Goal: Task Accomplishment & Management: Manage account settings

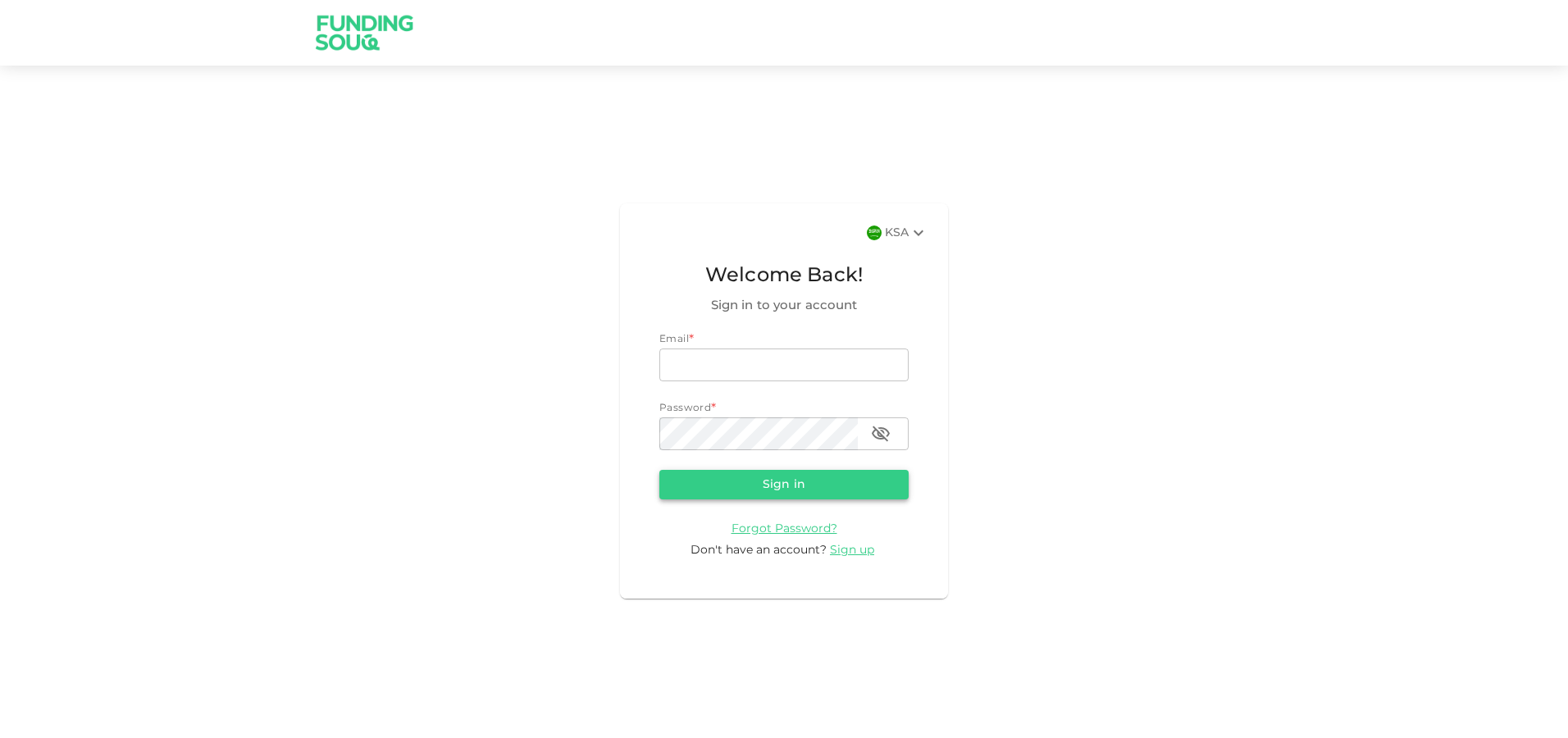
type input "[EMAIL_ADDRESS][DOMAIN_NAME]"
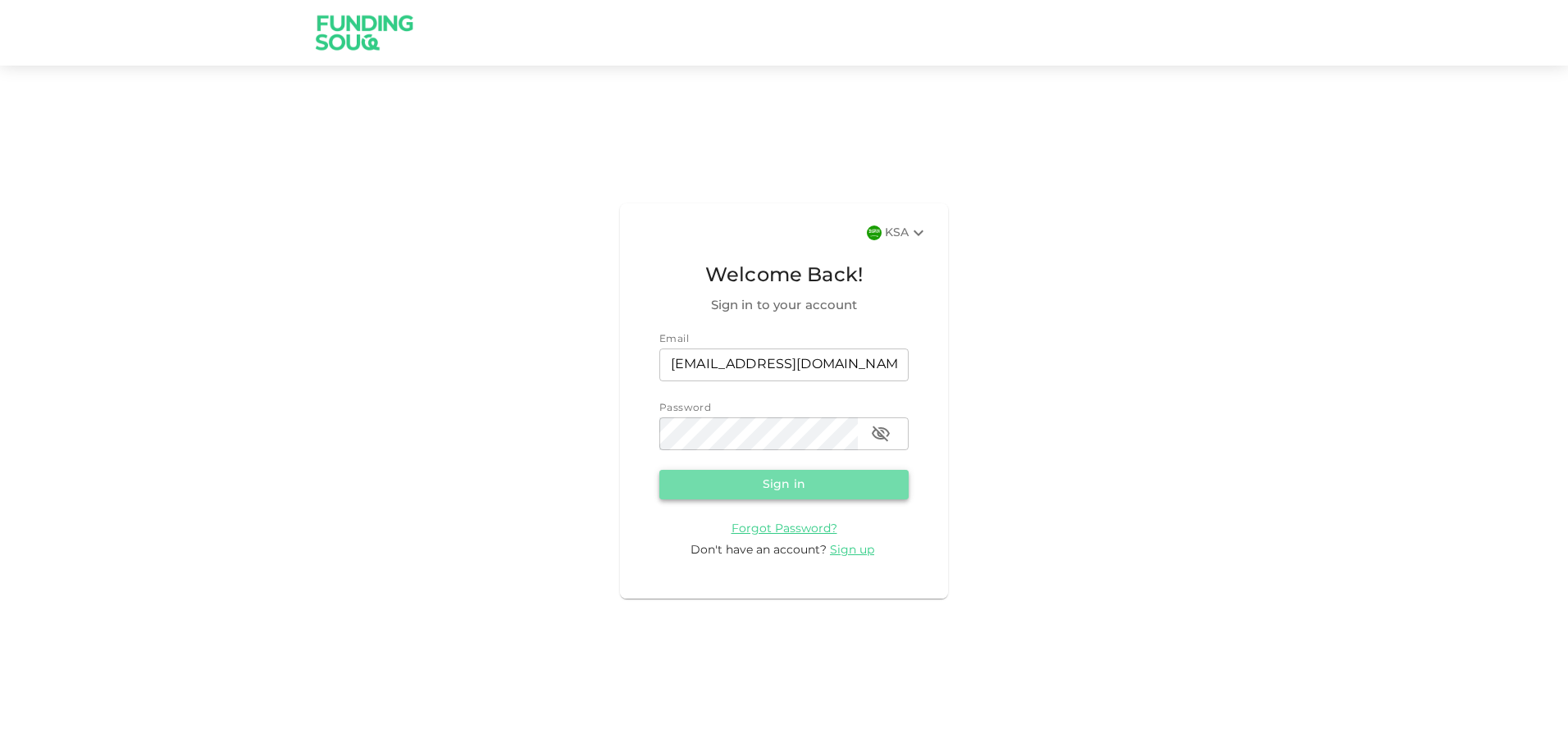
click at [836, 479] on button "Sign in" at bounding box center [784, 485] width 249 height 29
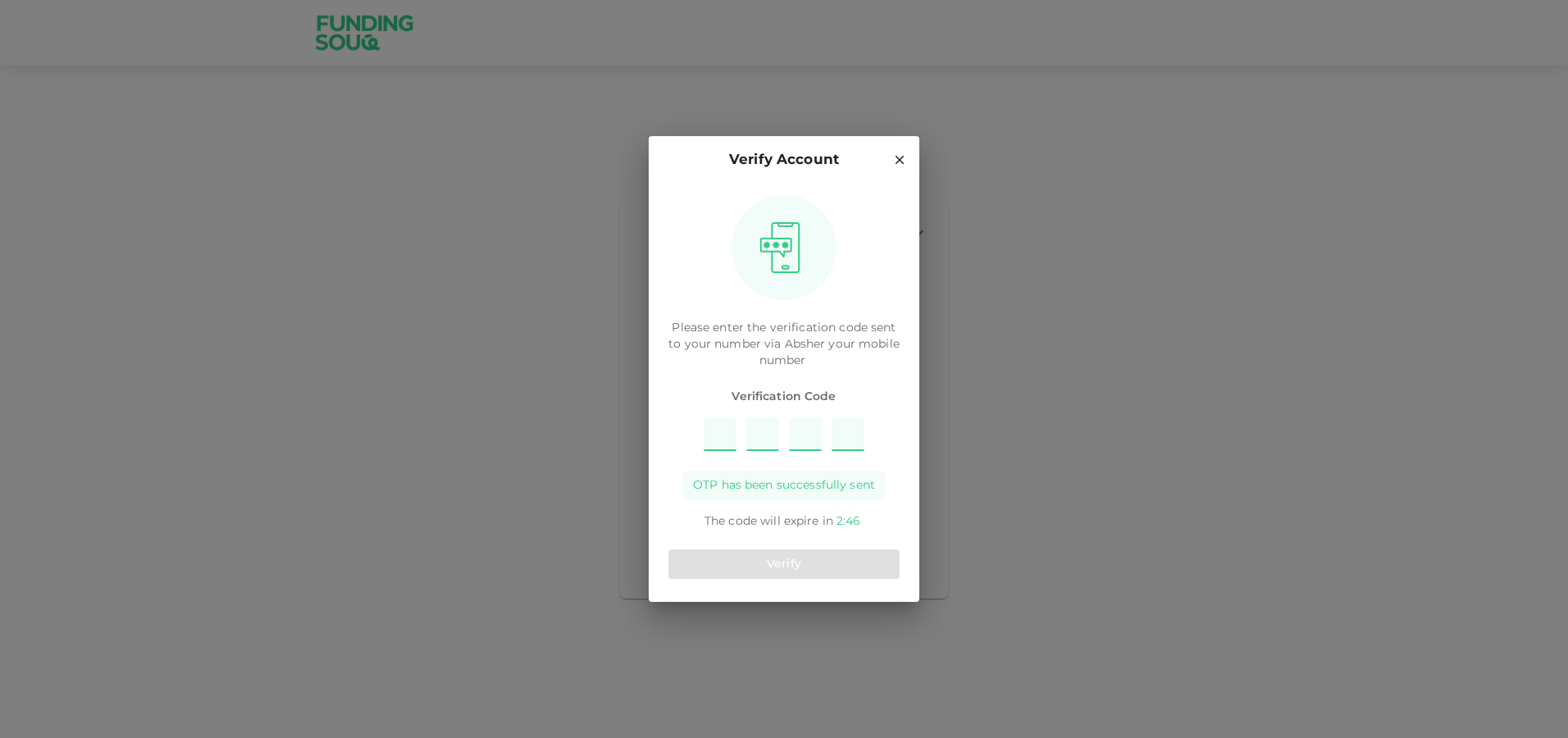
type input "9"
type input "3"
type input "7"
type input "5"
click at [851, 575] on button "Verify" at bounding box center [783, 564] width 231 height 29
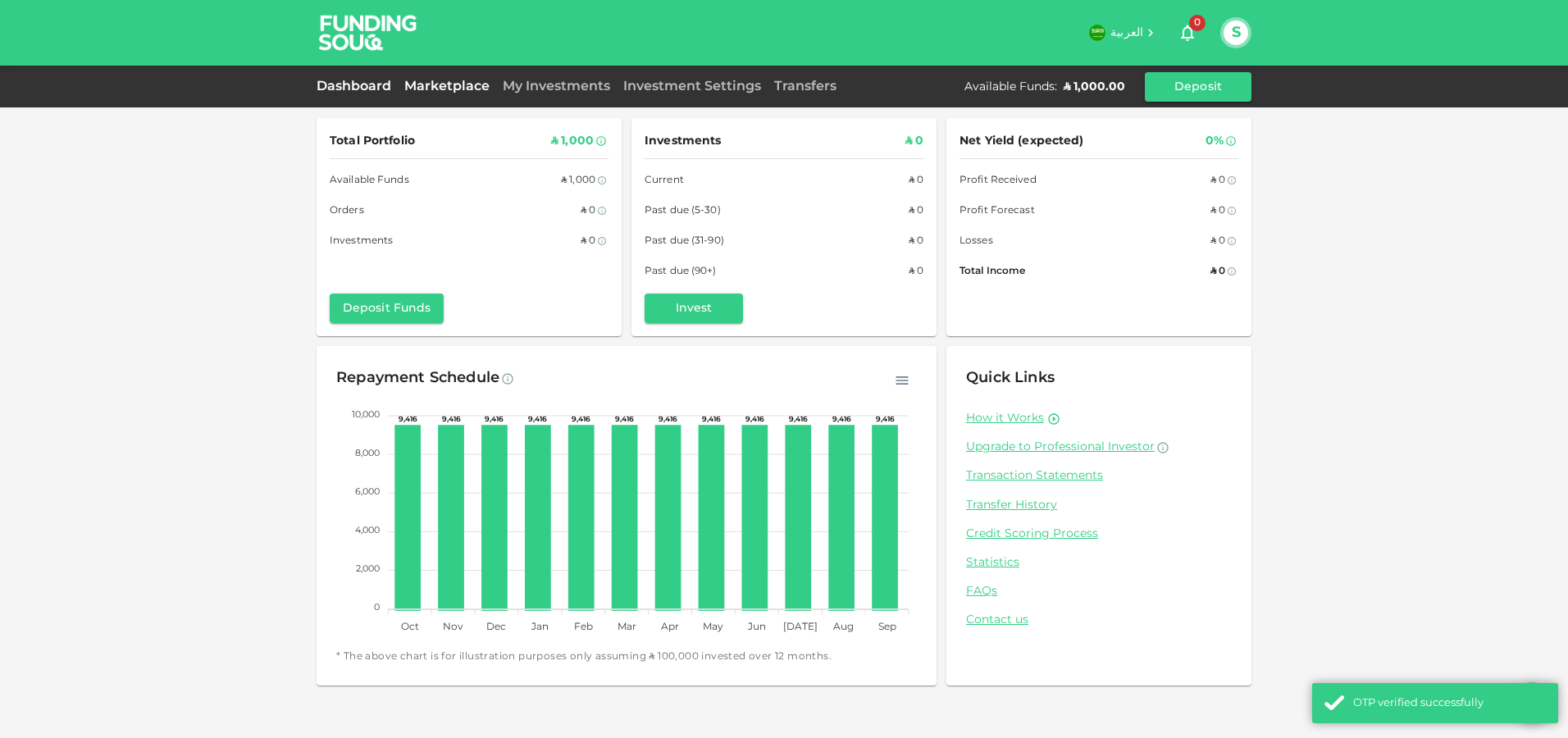
click at [471, 84] on link "Marketplace" at bounding box center [447, 87] width 99 height 12
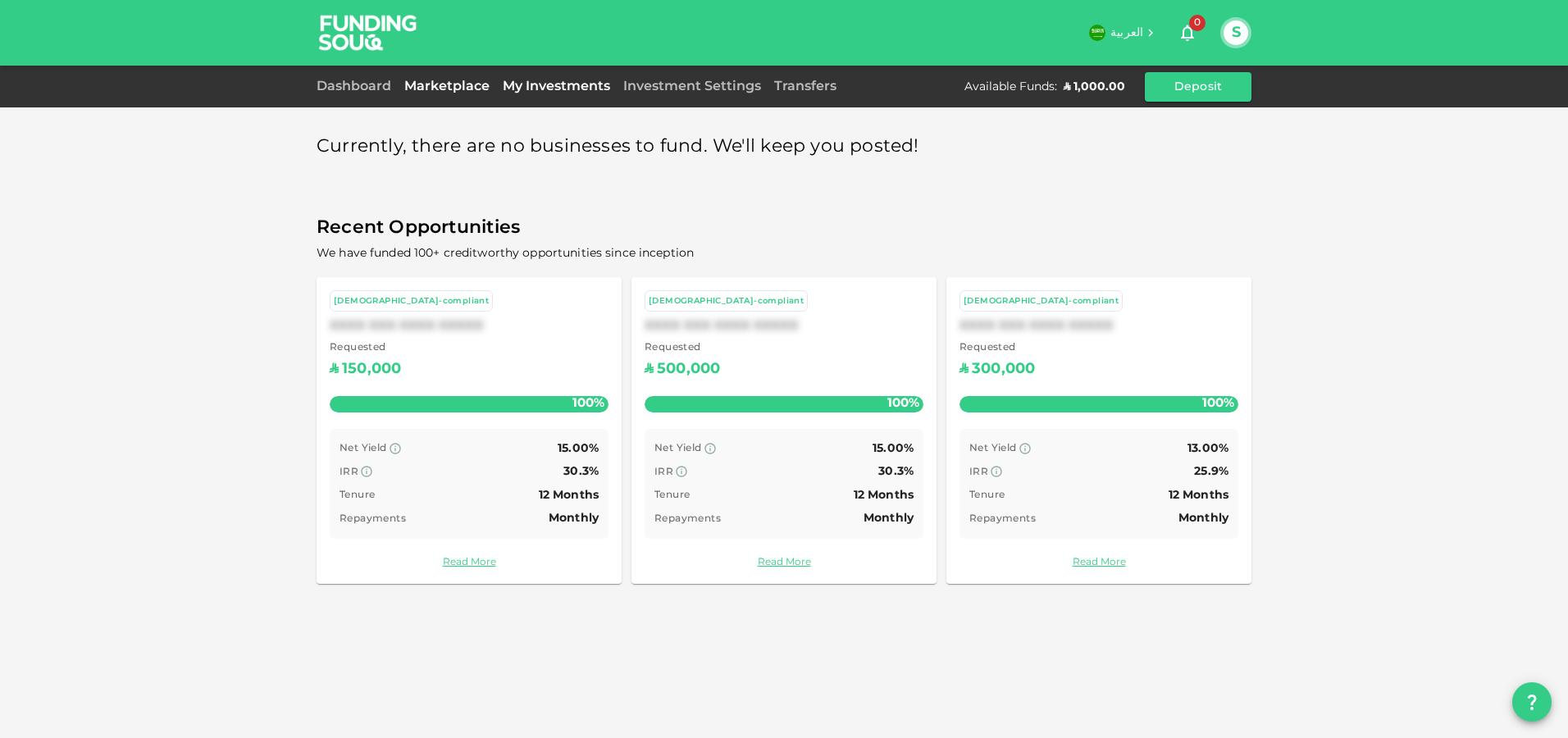
click at [541, 84] on link "My Investments" at bounding box center [556, 87] width 120 height 12
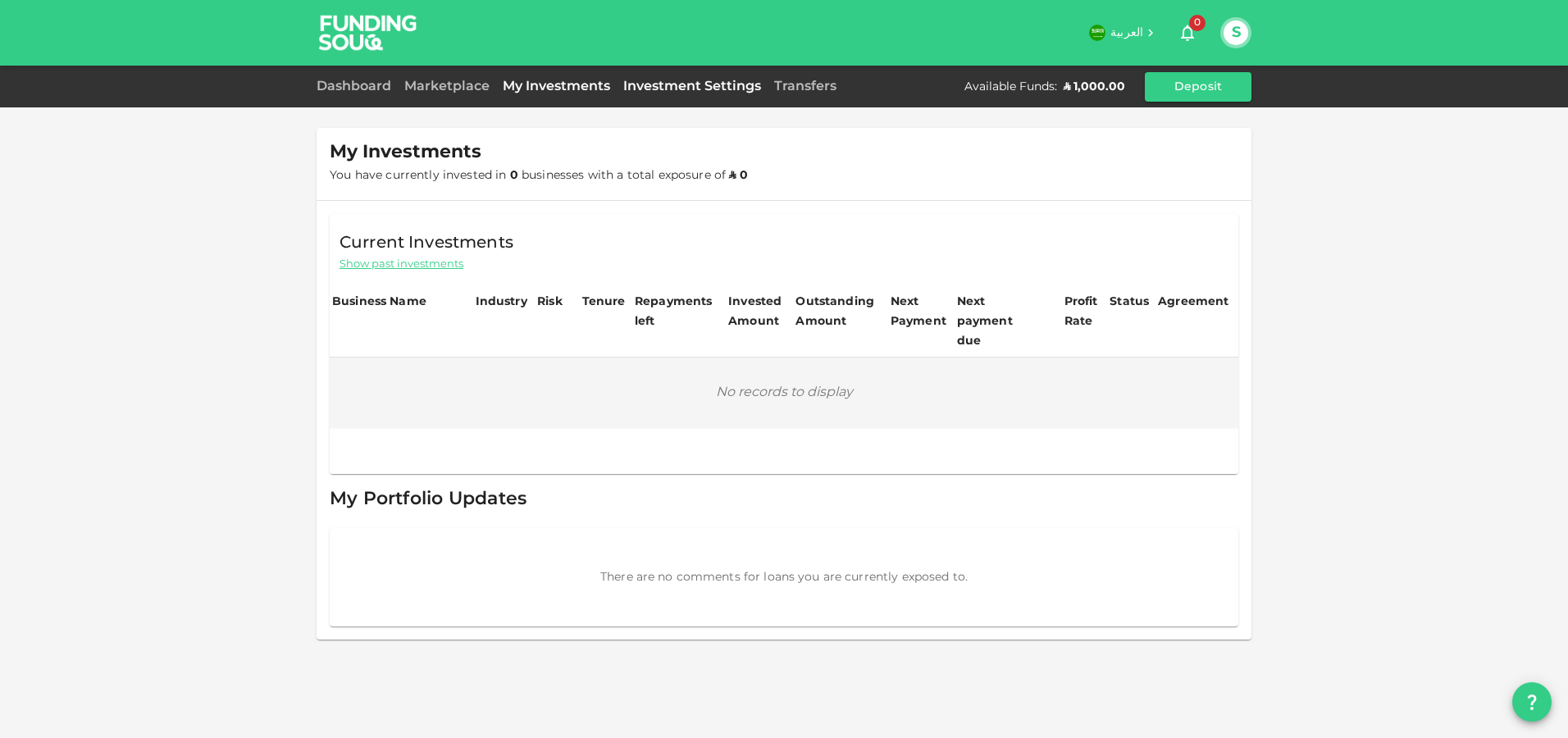
click at [636, 89] on link "Investment Settings" at bounding box center [692, 87] width 151 height 12
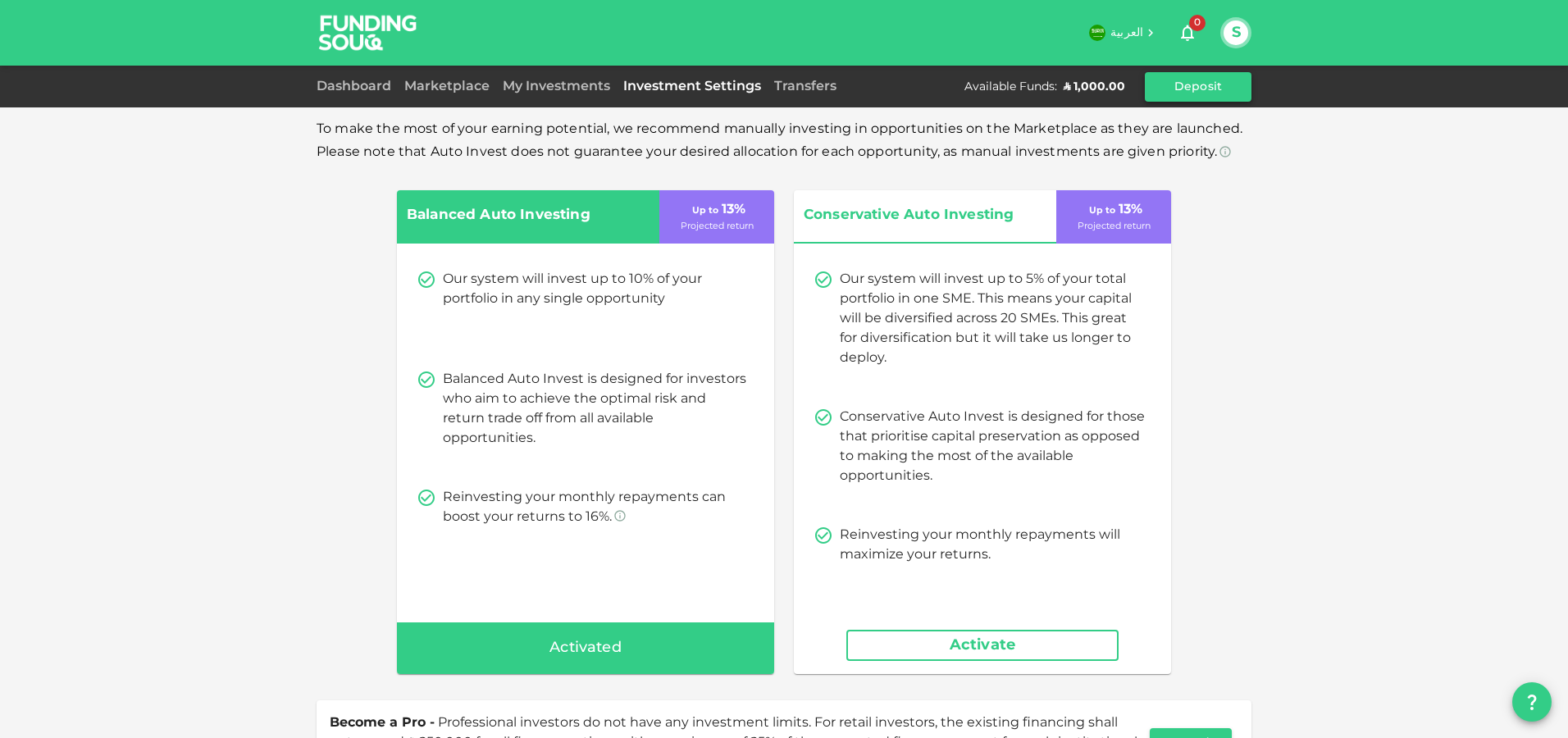
click at [1189, 82] on button "Deposit" at bounding box center [1198, 87] width 106 height 29
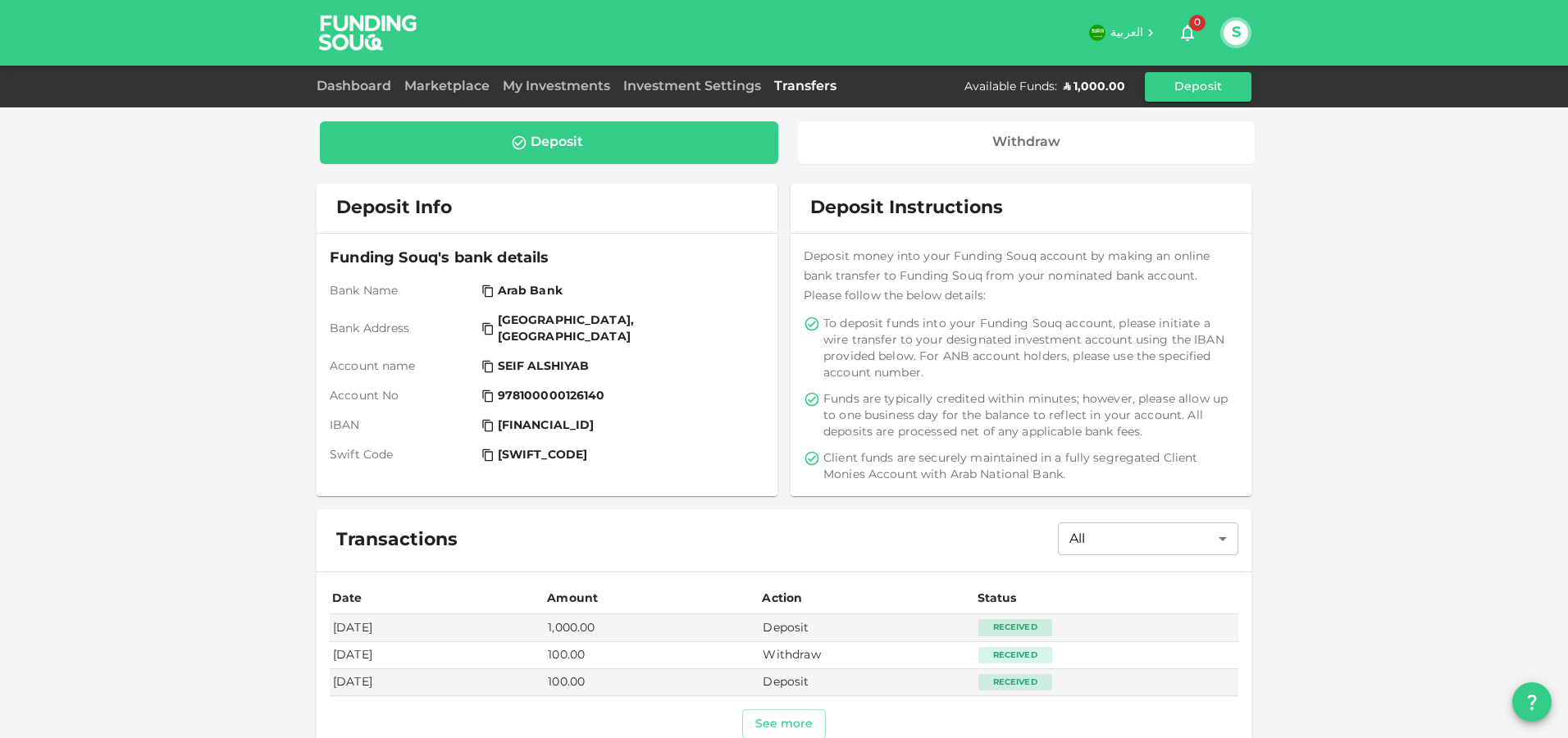
click at [820, 84] on link "Transfers" at bounding box center [805, 87] width 76 height 12
click at [949, 111] on div "Deposit Withdraw Deposit Instructions Deposit money into your Funding Souq acco…" at bounding box center [784, 436] width 935 height 657
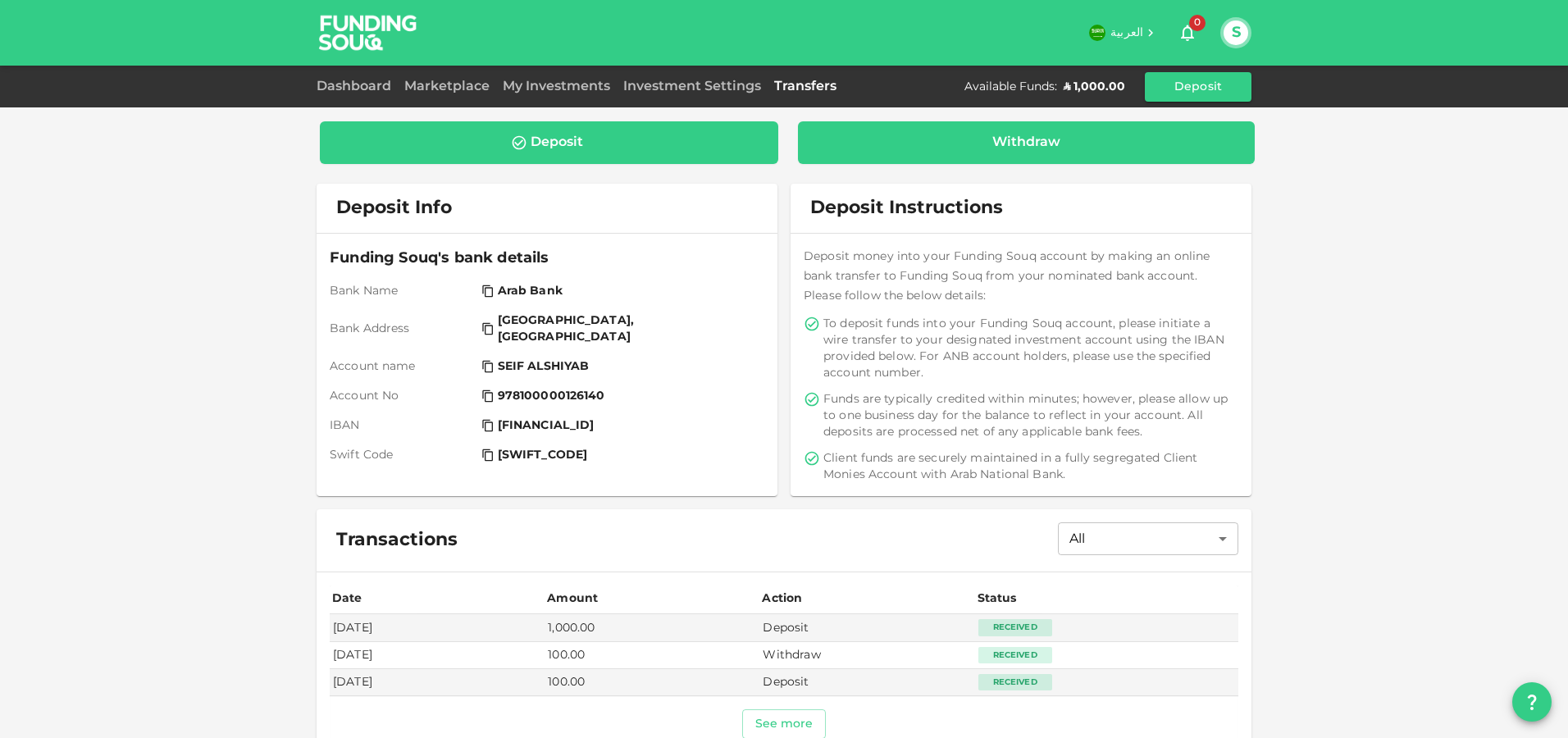
click at [948, 137] on div "Withdraw" at bounding box center [1026, 143] width 431 height 16
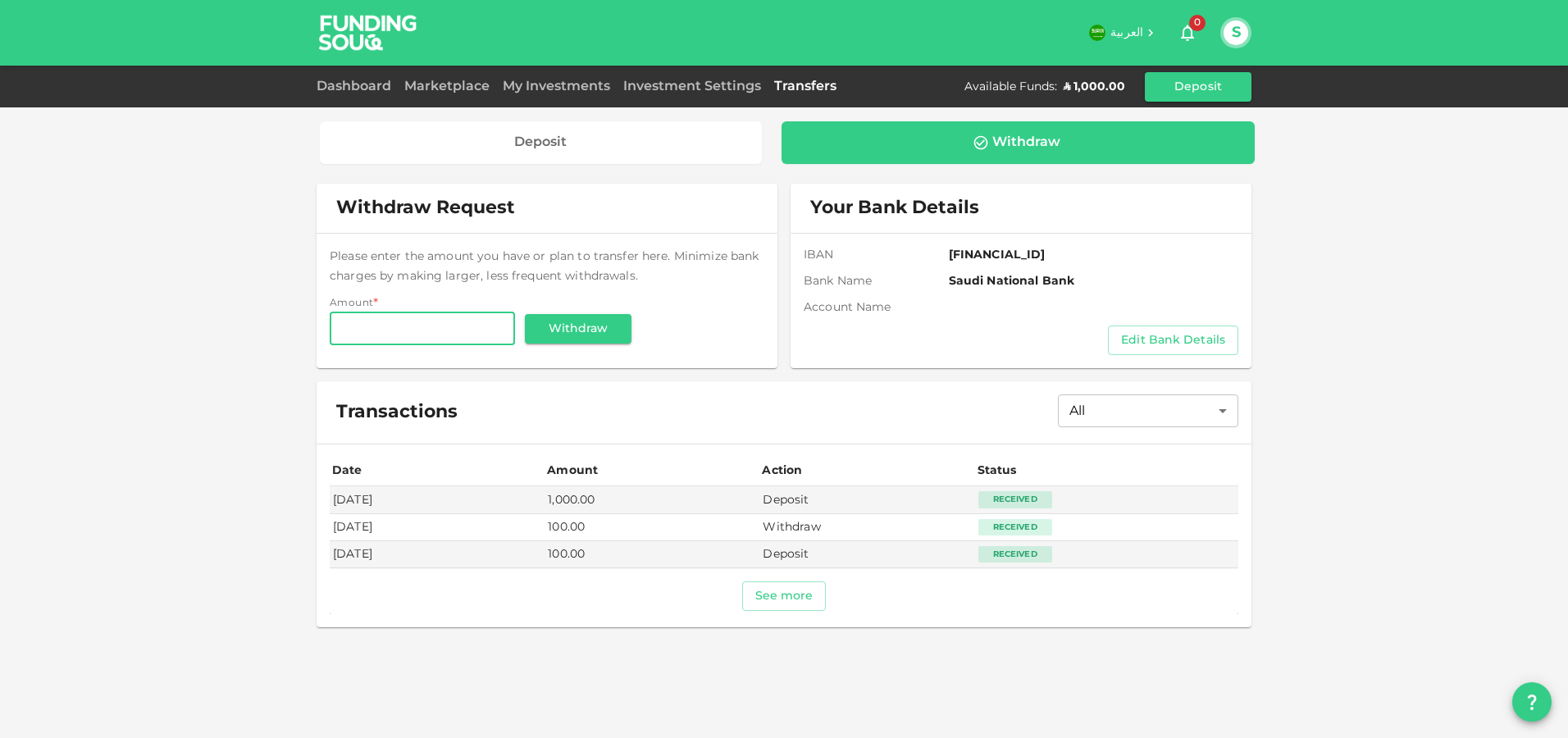
click at [458, 318] on input "Amount" at bounding box center [422, 329] width 185 height 33
type input "1,000"
click at [567, 323] on button "Withdraw" at bounding box center [578, 329] width 106 height 29
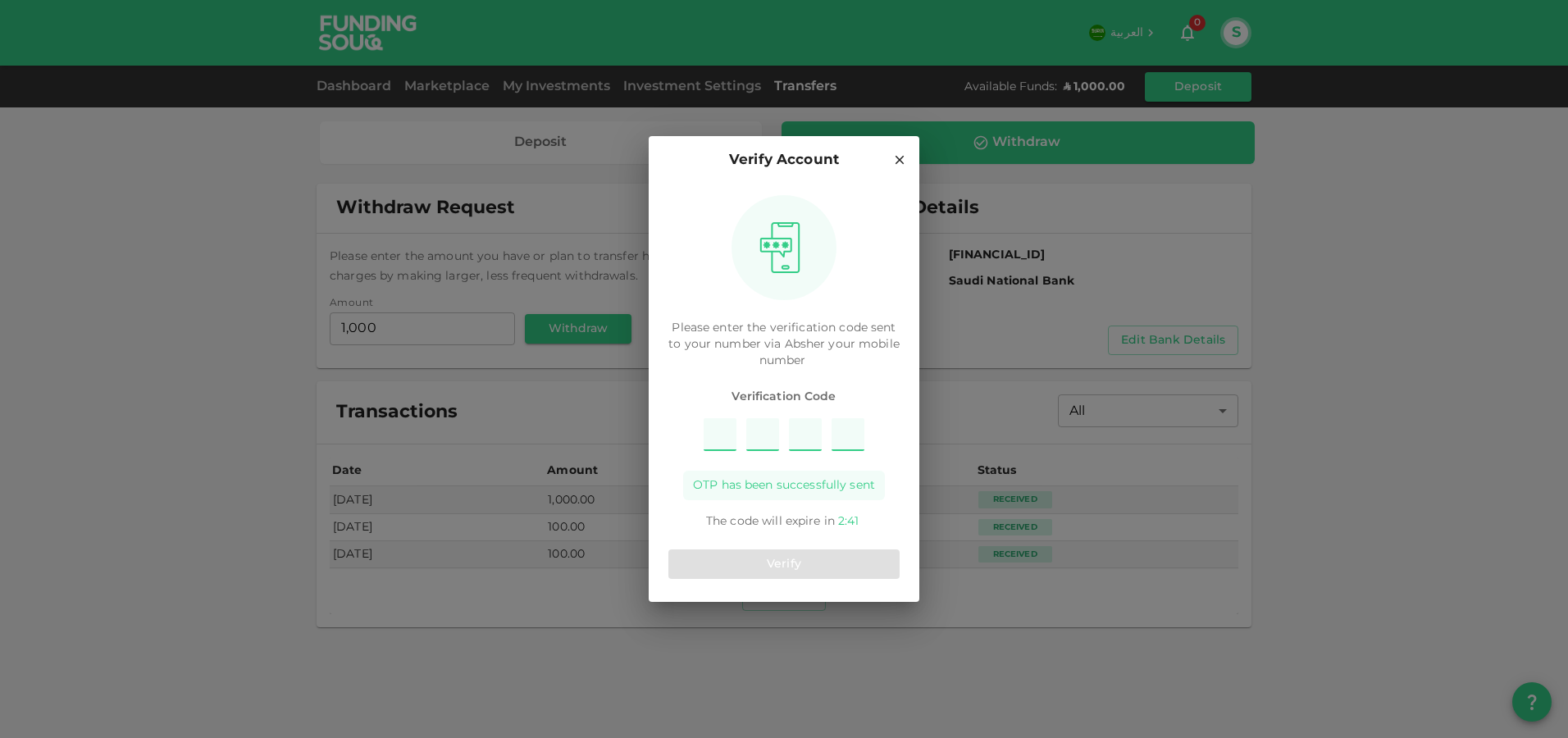
type input "7"
type input "6"
type input "1"
type input "5"
click at [793, 559] on button "Verify" at bounding box center [783, 564] width 231 height 29
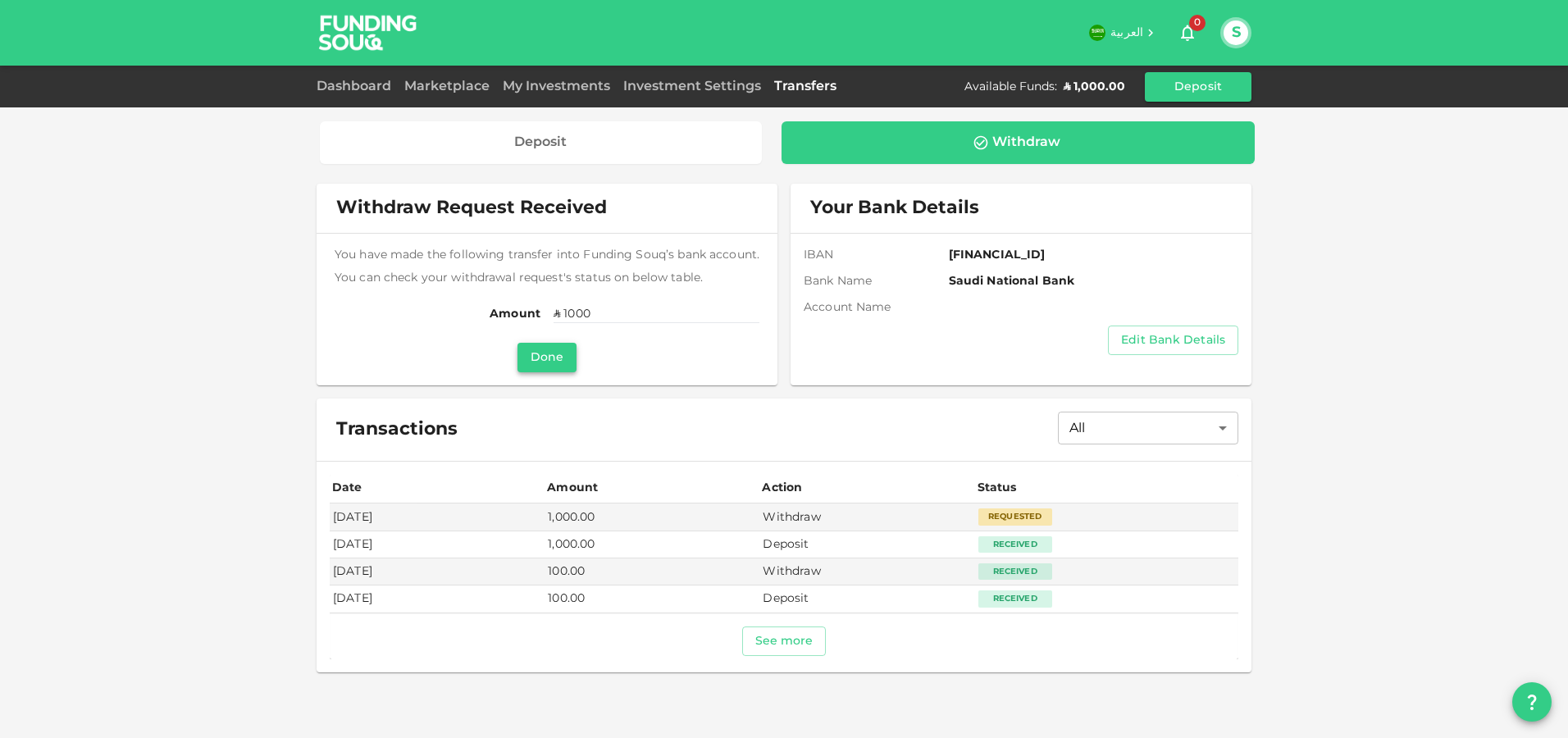
click at [551, 359] on button "Done" at bounding box center [547, 357] width 59 height 29
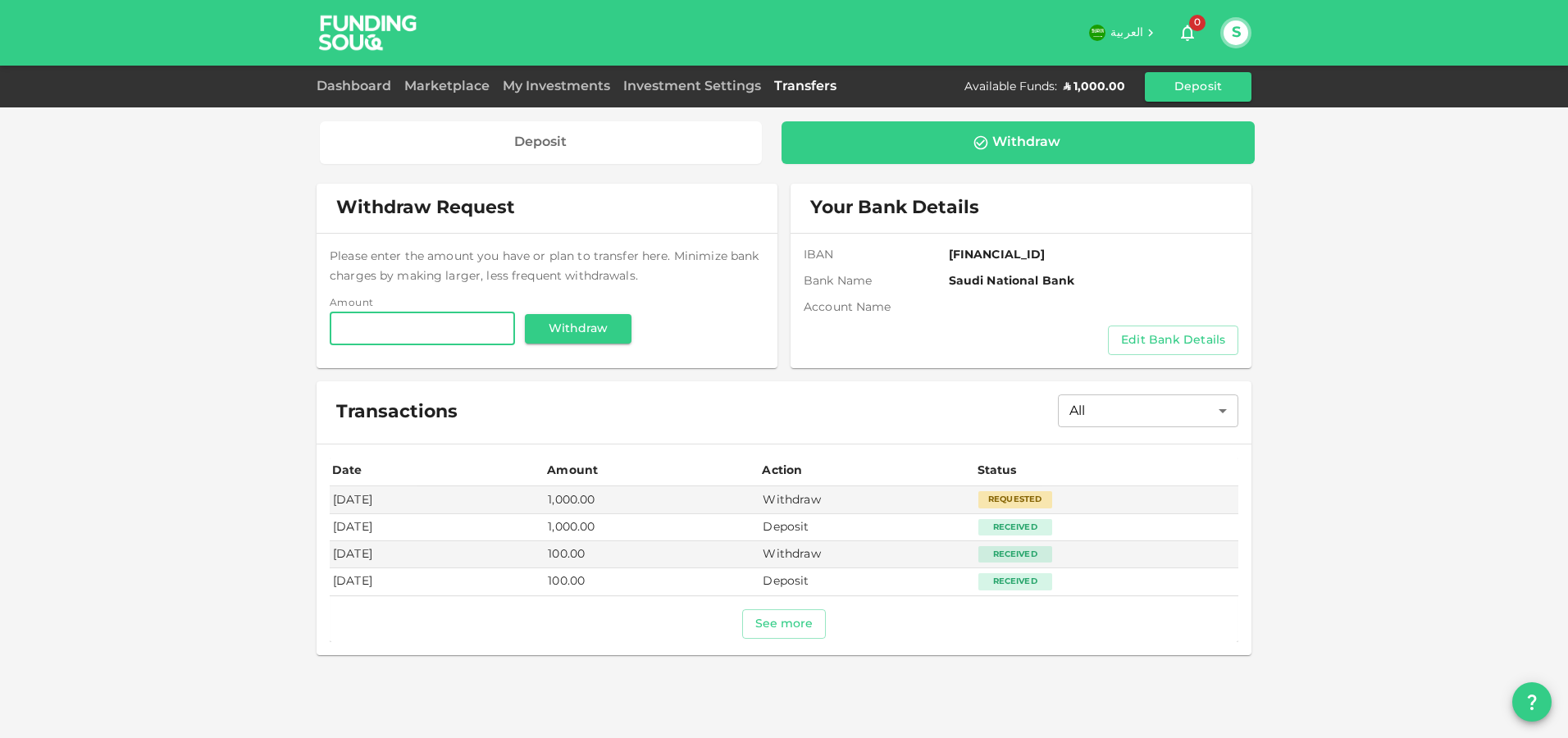
click at [354, 94] on div "Dashboard" at bounding box center [357, 87] width 82 height 20
click at [356, 85] on link "Dashboard" at bounding box center [357, 87] width 82 height 12
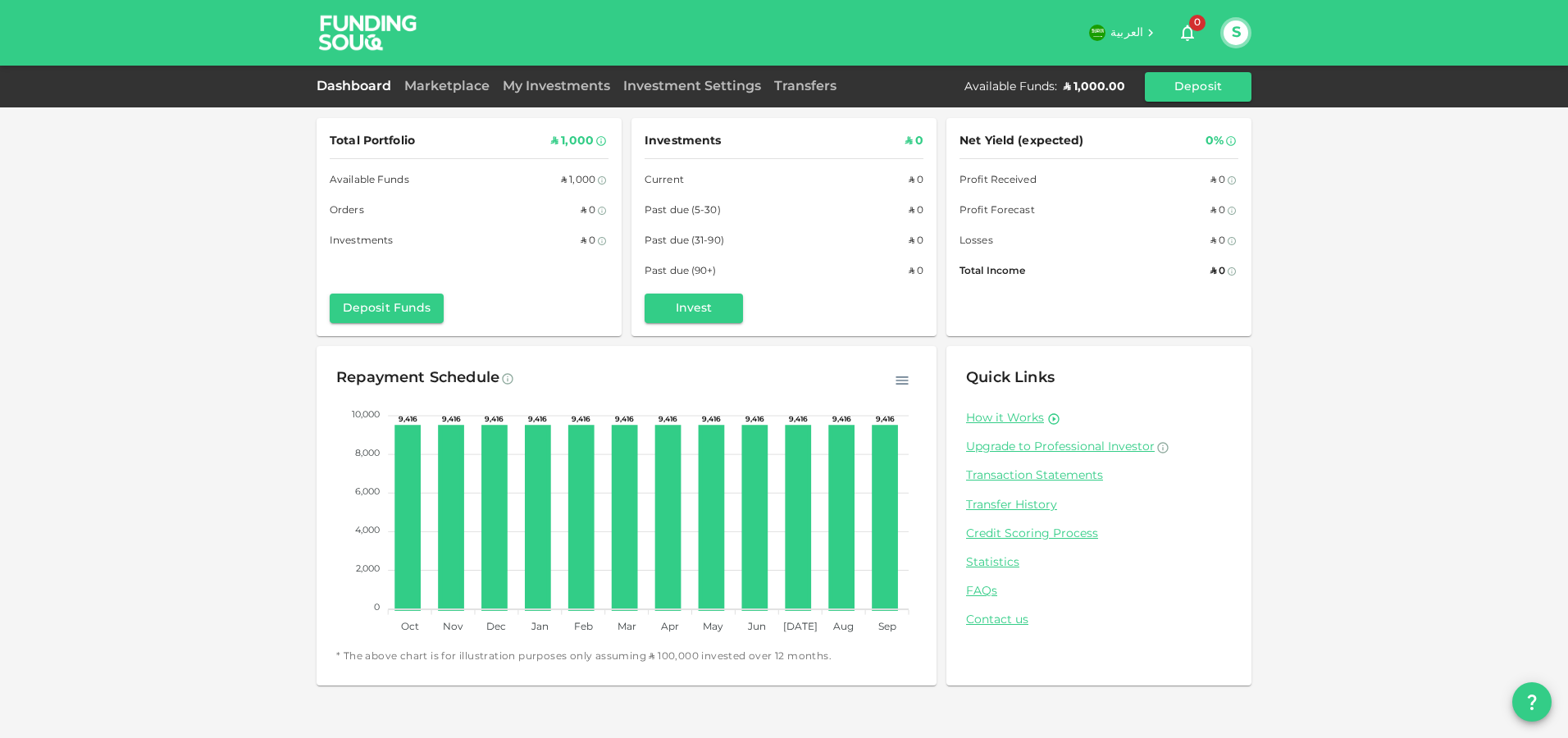
click at [795, 79] on div "Transfers" at bounding box center [805, 87] width 76 height 20
click at [794, 83] on link "Transfers" at bounding box center [805, 87] width 76 height 12
